Goal: Task Accomplishment & Management: Use online tool/utility

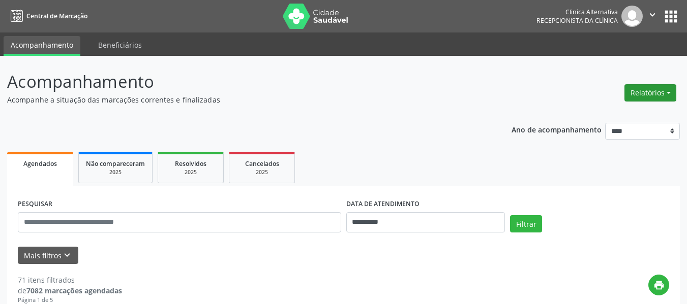
click at [644, 93] on button "Relatórios" at bounding box center [650, 92] width 52 height 17
click at [623, 118] on link "Agendamentos" at bounding box center [621, 115] width 109 height 14
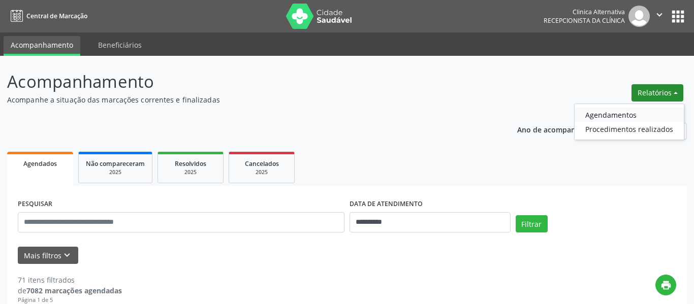
select select "*"
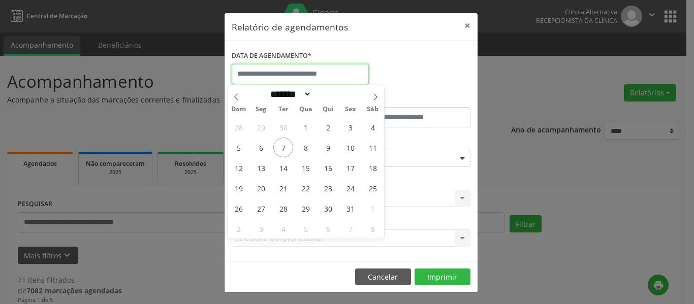
click at [354, 72] on input "text" at bounding box center [300, 74] width 137 height 20
click at [287, 169] on span "14" at bounding box center [283, 168] width 20 height 20
type input "**********"
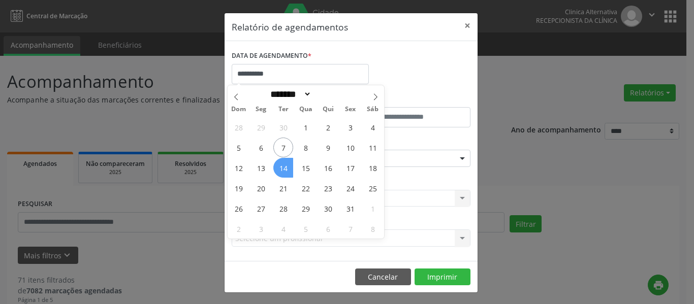
click at [287, 169] on span "14" at bounding box center [283, 168] width 20 height 20
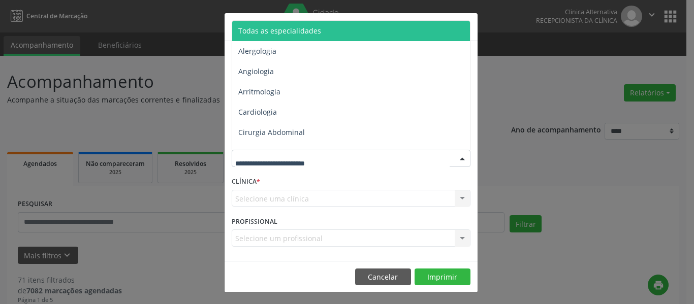
click at [460, 158] on div at bounding box center [462, 158] width 15 height 17
click at [372, 27] on span "Todas as especialidades" at bounding box center [351, 31] width 239 height 20
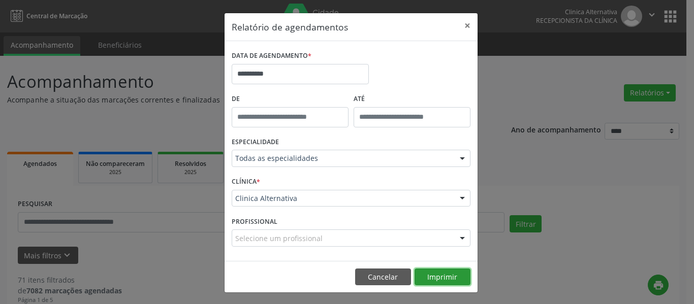
click at [447, 276] on button "Imprimir" at bounding box center [443, 277] width 56 height 17
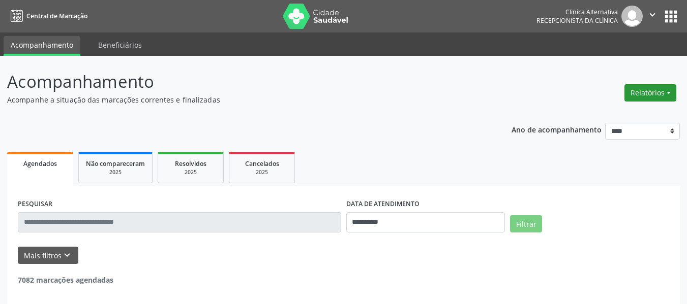
click at [646, 89] on button "Relatórios" at bounding box center [650, 92] width 52 height 17
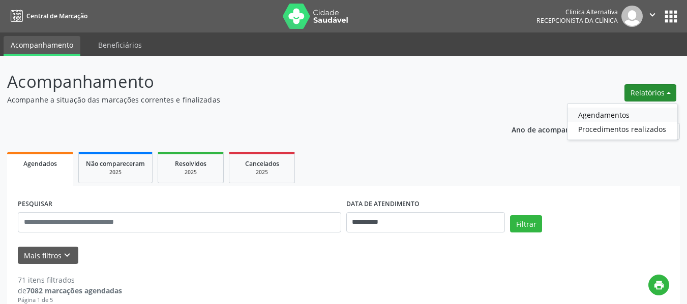
click at [580, 113] on link "Agendamentos" at bounding box center [621, 115] width 109 height 14
select select "*"
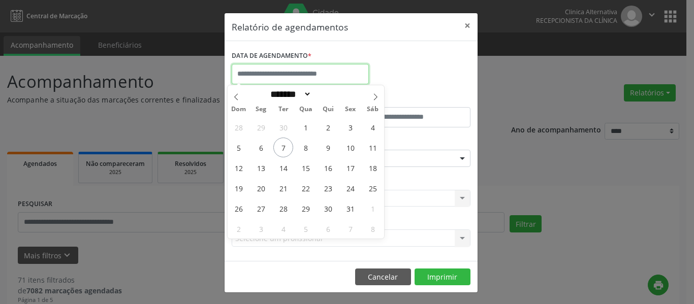
click at [340, 71] on input "text" at bounding box center [300, 74] width 137 height 20
click at [284, 147] on span "7" at bounding box center [283, 148] width 20 height 20
type input "**********"
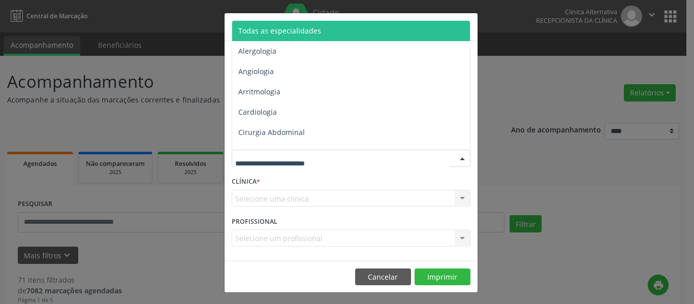
click at [458, 156] on div at bounding box center [462, 158] width 15 height 17
click at [338, 24] on span "Todas as especialidades" at bounding box center [351, 31] width 239 height 20
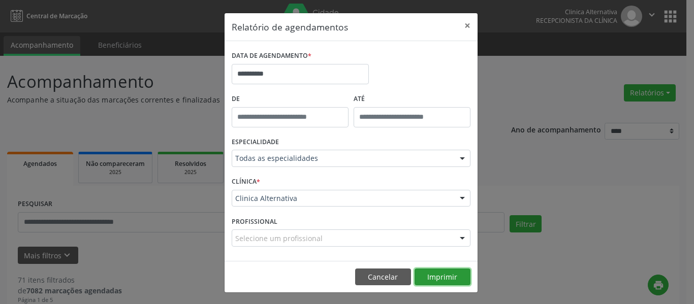
click at [432, 274] on button "Imprimir" at bounding box center [443, 277] width 56 height 17
click at [466, 28] on button "×" at bounding box center [467, 25] width 20 height 25
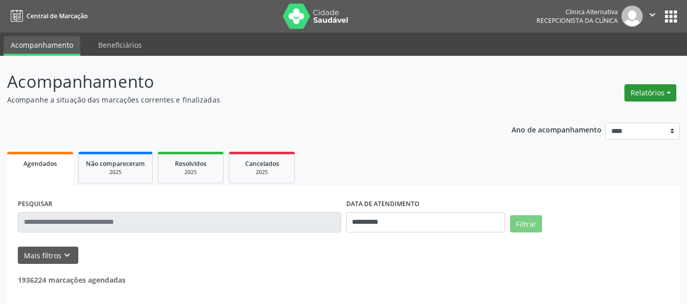
click at [639, 92] on button "Relatórios" at bounding box center [650, 92] width 52 height 17
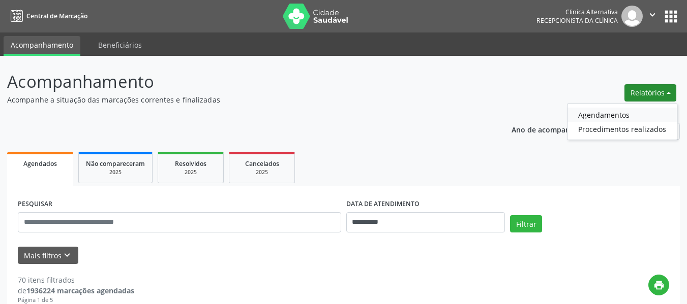
click at [609, 116] on link "Agendamentos" at bounding box center [621, 115] width 109 height 14
select select "*"
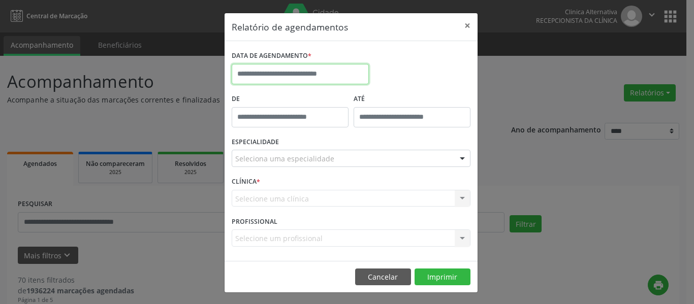
click at [338, 68] on input "text" at bounding box center [300, 74] width 137 height 20
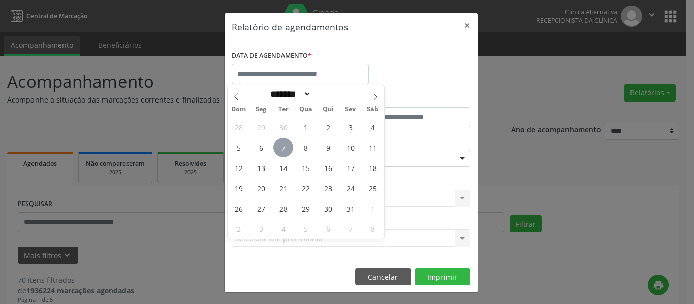
click at [286, 147] on span "7" at bounding box center [283, 148] width 20 height 20
type input "**********"
click at [286, 147] on span "7" at bounding box center [283, 148] width 20 height 20
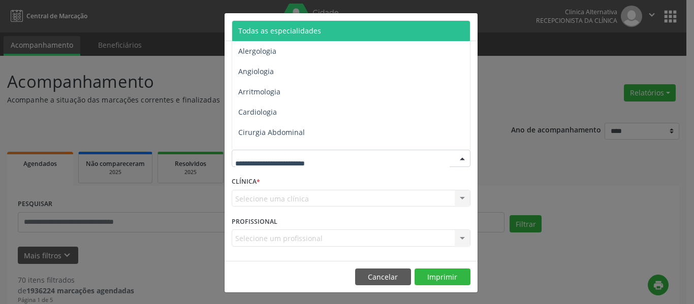
click at [456, 159] on div at bounding box center [462, 158] width 15 height 17
click at [284, 29] on span "Todas as especialidades" at bounding box center [279, 31] width 83 height 10
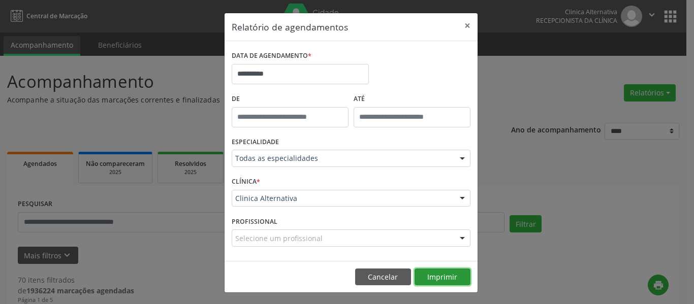
click at [446, 278] on button "Imprimir" at bounding box center [443, 277] width 56 height 17
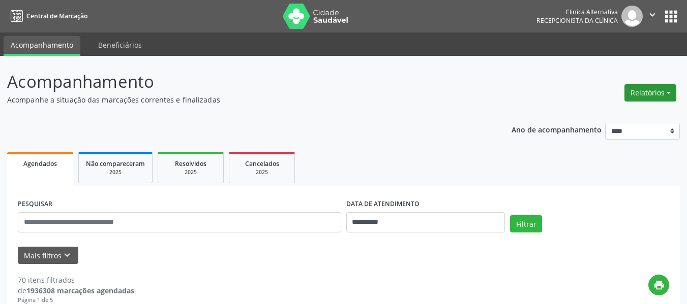
click at [665, 89] on button "Relatórios" at bounding box center [650, 92] width 52 height 17
click at [609, 119] on link "Agendamentos" at bounding box center [621, 115] width 109 height 14
select select "*"
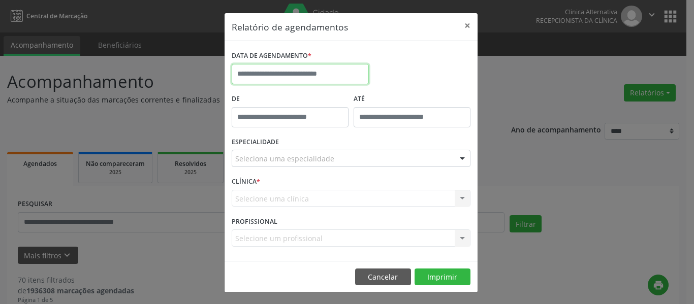
click at [351, 70] on input "text" at bounding box center [300, 74] width 137 height 20
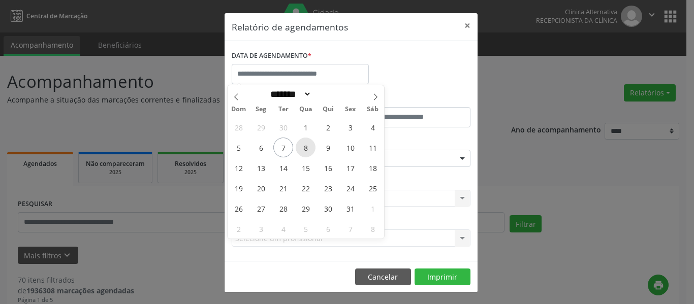
click at [308, 148] on span "8" at bounding box center [306, 148] width 20 height 20
type input "**********"
click at [308, 148] on span "8" at bounding box center [306, 148] width 20 height 20
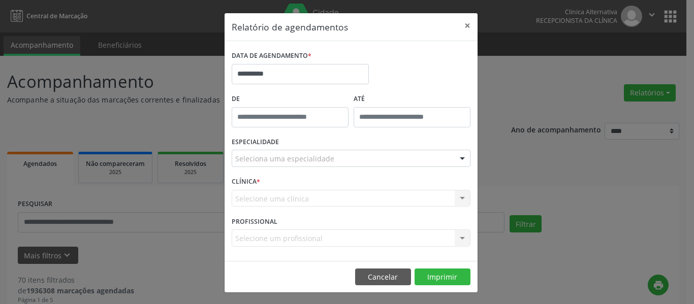
click at [460, 158] on div at bounding box center [462, 158] width 15 height 17
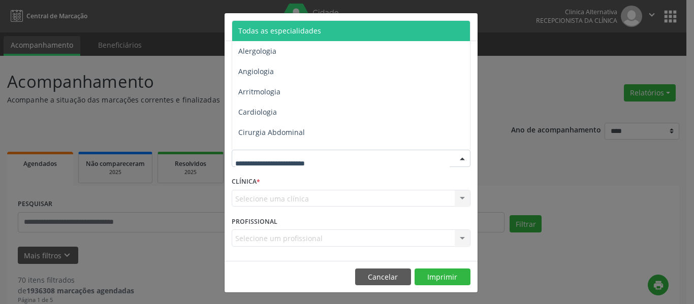
click at [373, 29] on span "Todas as especialidades" at bounding box center [351, 31] width 239 height 20
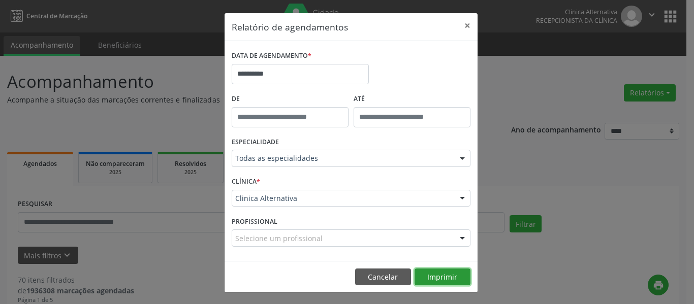
click at [432, 273] on button "Imprimir" at bounding box center [443, 277] width 56 height 17
